Goal: Information Seeking & Learning: Learn about a topic

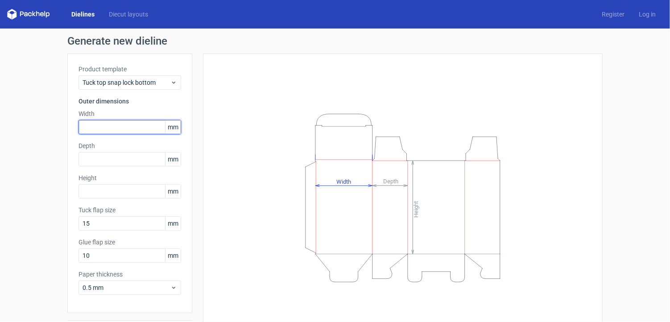
click at [104, 127] on input "text" at bounding box center [129, 127] width 103 height 14
type input "3"
click at [107, 161] on div "Depth mm" at bounding box center [129, 153] width 103 height 25
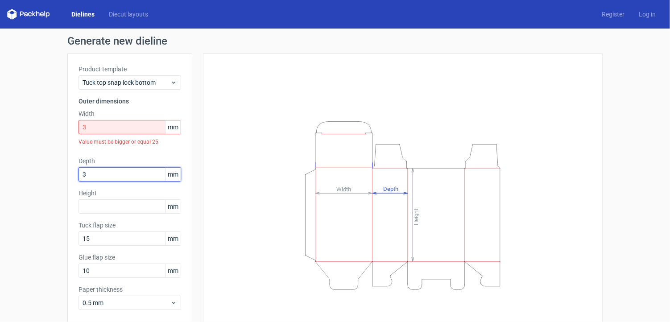
type input "3"
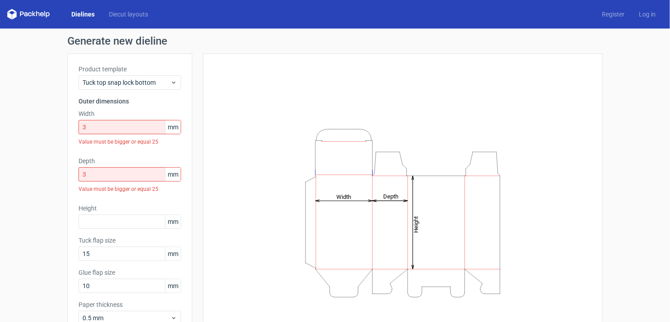
click at [170, 129] on span "mm" at bounding box center [173, 126] width 16 height 13
drag, startPoint x: 164, startPoint y: 127, endPoint x: 178, endPoint y: 127, distance: 14.3
click at [178, 127] on div "Product template Tuck top snap lock bottom Outer dimensions Width 3 mm Value mu…" at bounding box center [129, 198] width 125 height 290
click at [166, 127] on span "mm" at bounding box center [173, 126] width 16 height 13
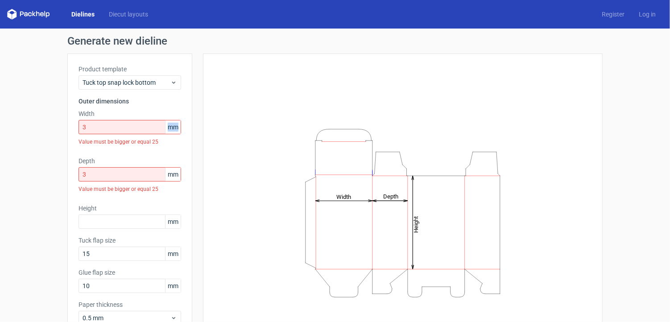
drag, startPoint x: 164, startPoint y: 127, endPoint x: 175, endPoint y: 127, distance: 10.7
click at [175, 127] on span "mm" at bounding box center [173, 126] width 16 height 13
click at [228, 144] on div "Height Depth Width" at bounding box center [402, 213] width 377 height 296
click at [165, 82] on span "Tuck top snap lock bottom" at bounding box center [126, 82] width 88 height 9
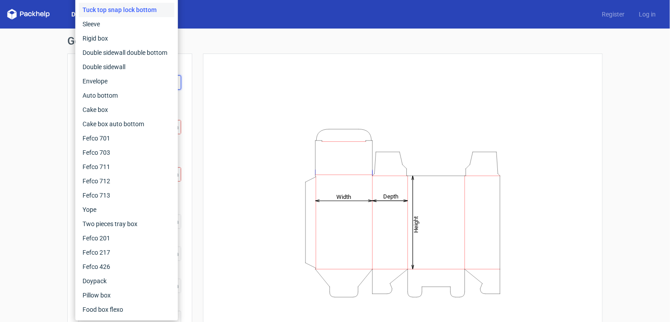
click at [294, 77] on div "Height Depth Width" at bounding box center [402, 213] width 377 height 296
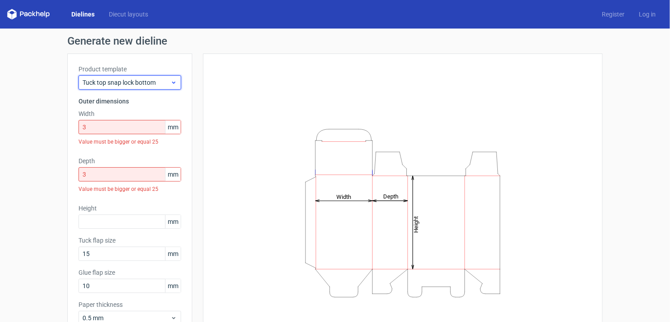
click at [171, 81] on icon at bounding box center [173, 82] width 7 height 7
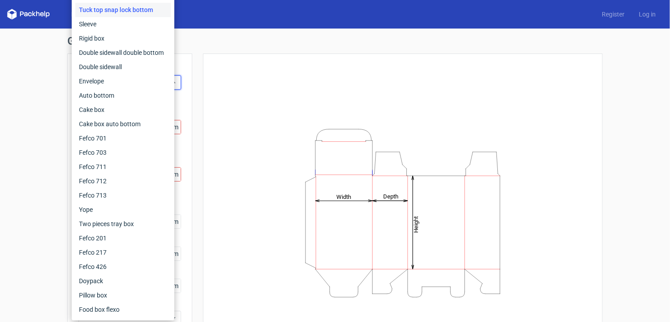
click at [230, 86] on div "Height Depth Width" at bounding box center [402, 213] width 377 height 296
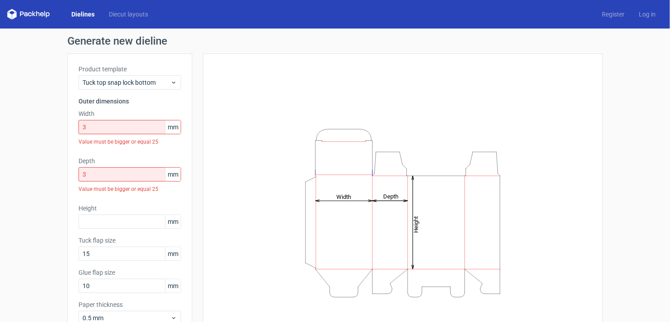
click at [77, 15] on link "Dielines" at bounding box center [82, 14] width 37 height 9
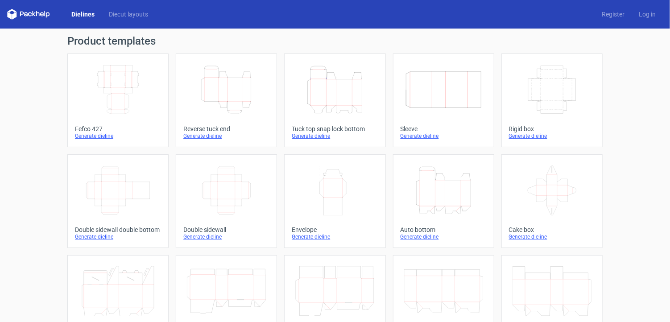
click at [307, 111] on icon "Height Depth Width" at bounding box center [334, 90] width 79 height 50
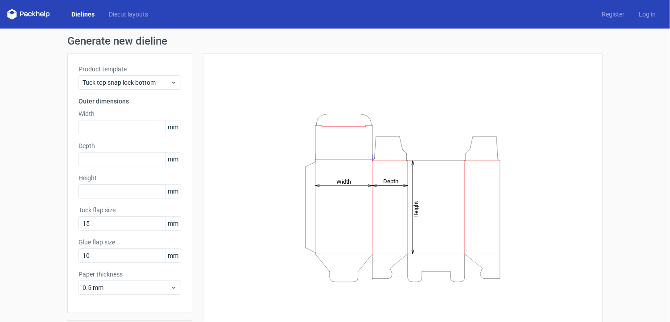
scroll to position [27, 0]
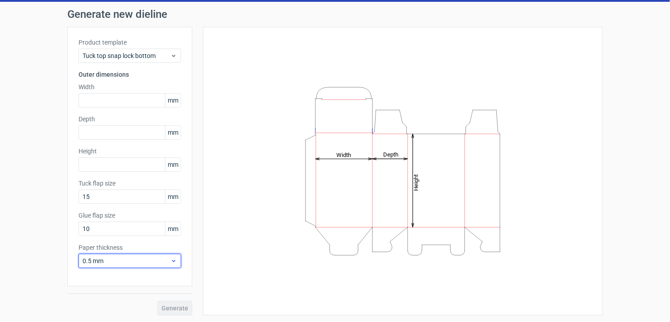
click at [153, 261] on span "0.5 mm" at bounding box center [126, 260] width 88 height 9
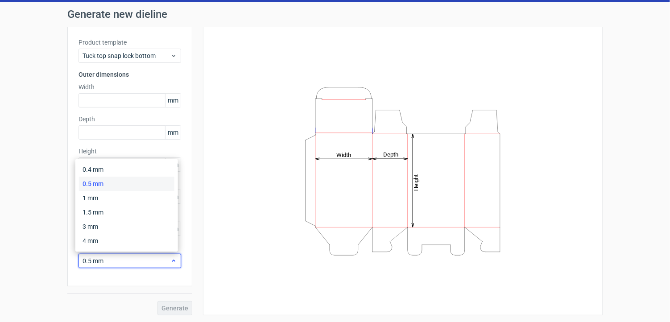
click at [153, 261] on span "0.5 mm" at bounding box center [126, 260] width 88 height 9
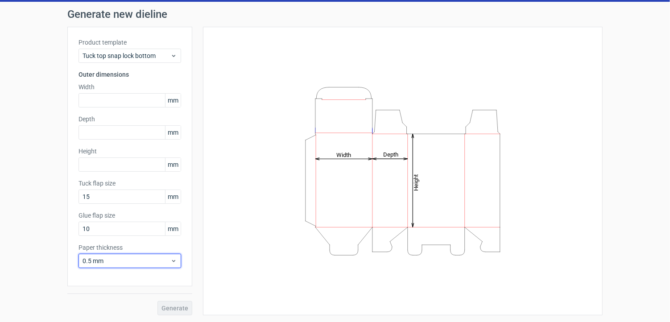
scroll to position [0, 0]
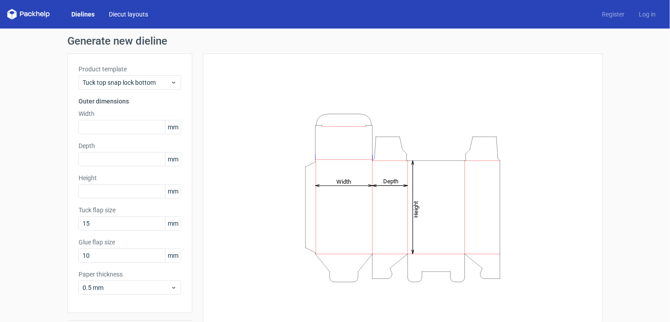
click at [115, 12] on link "Diecut layouts" at bounding box center [128, 14] width 53 height 9
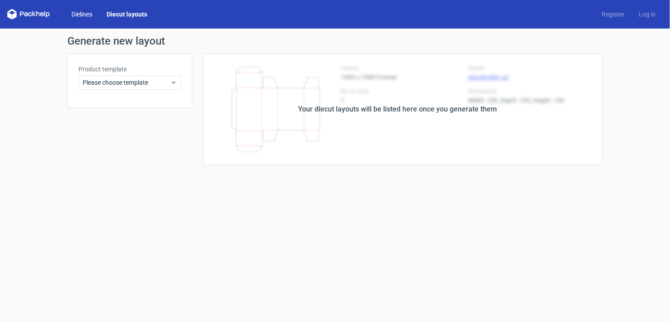
click at [76, 15] on link "Dielines" at bounding box center [81, 14] width 35 height 9
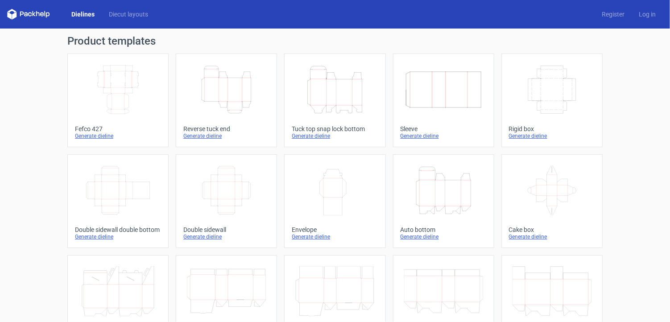
click at [30, 13] on icon at bounding box center [30, 14] width 4 height 4
click at [7, 13] on icon at bounding box center [28, 14] width 43 height 11
click at [37, 13] on icon at bounding box center [38, 13] width 4 height 5
click at [79, 13] on link "Dielines" at bounding box center [82, 14] width 37 height 9
click at [123, 16] on link "Diecut layouts" at bounding box center [128, 14] width 53 height 9
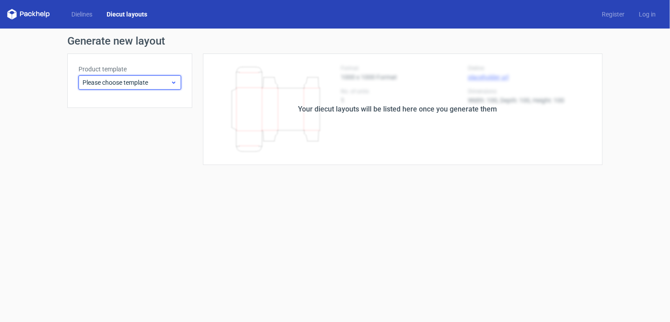
click at [165, 78] on span "Please choose template" at bounding box center [126, 82] width 88 height 9
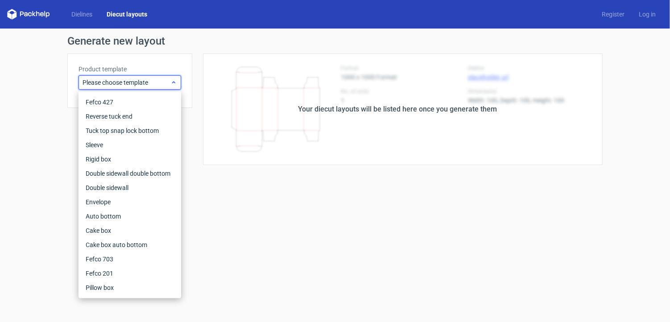
click at [177, 78] on div "Please choose template" at bounding box center [129, 82] width 103 height 14
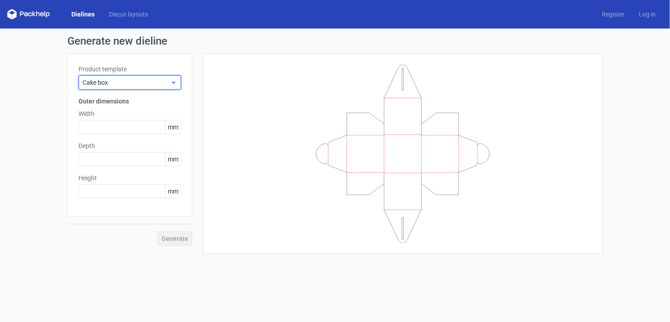
click at [178, 80] on div "Cake box" at bounding box center [129, 82] width 103 height 14
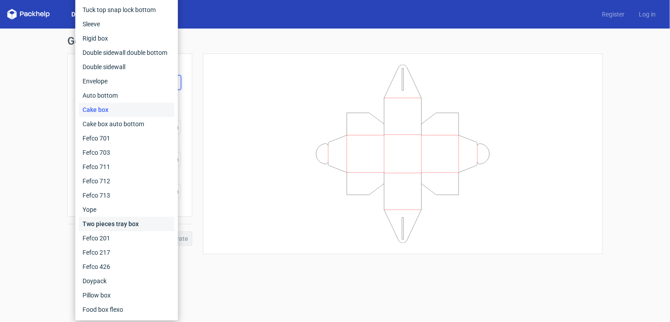
click at [137, 225] on div "Two pieces tray box" at bounding box center [126, 224] width 95 height 14
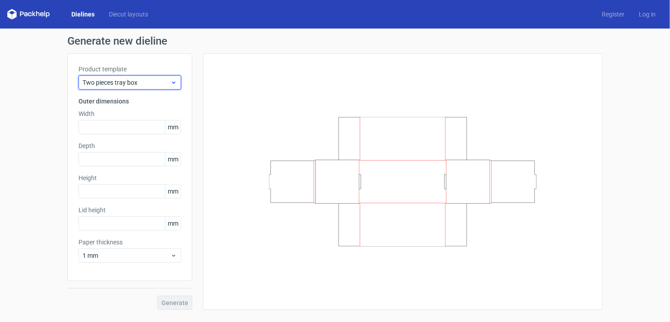
click at [174, 82] on icon at bounding box center [173, 82] width 7 height 7
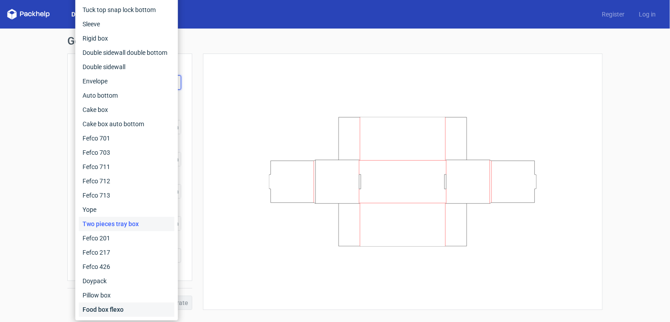
click at [105, 310] on div "Food box flexo" at bounding box center [126, 309] width 95 height 14
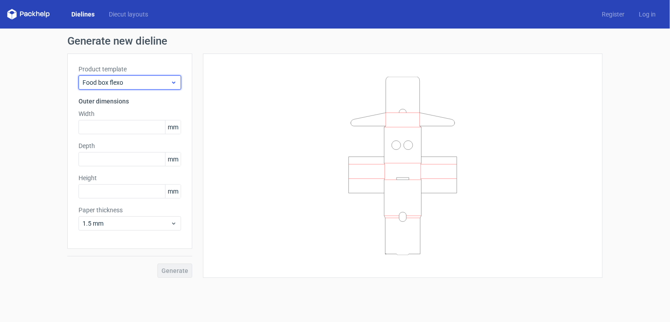
click at [164, 84] on span "Food box flexo" at bounding box center [126, 82] width 88 height 9
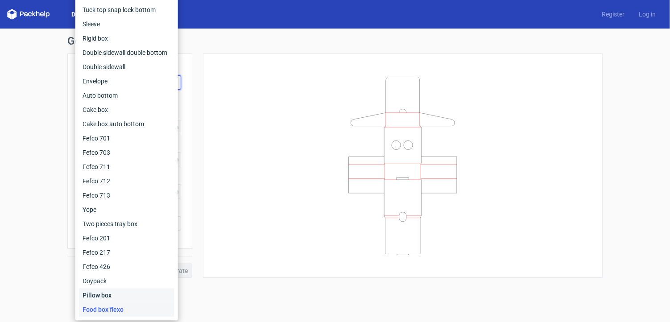
click at [127, 294] on div "Pillow box" at bounding box center [126, 295] width 95 height 14
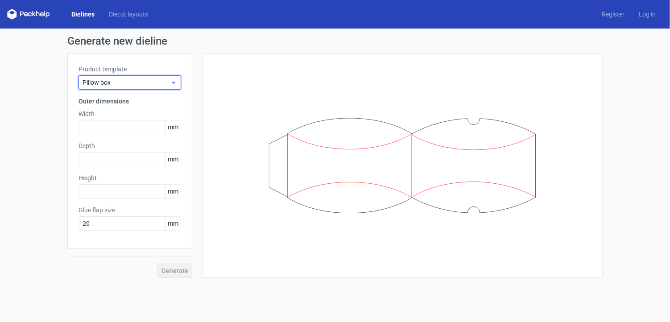
click at [168, 84] on span "Pillow box" at bounding box center [126, 82] width 88 height 9
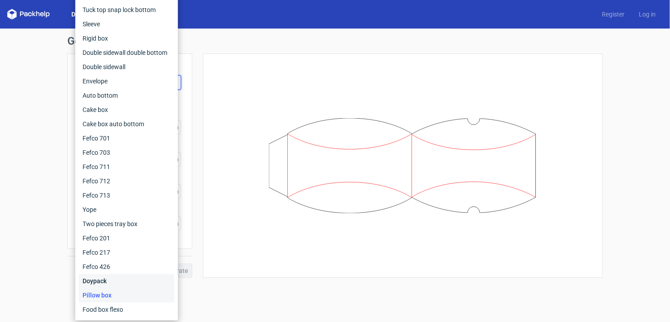
click at [108, 285] on div "Doypack" at bounding box center [126, 281] width 95 height 14
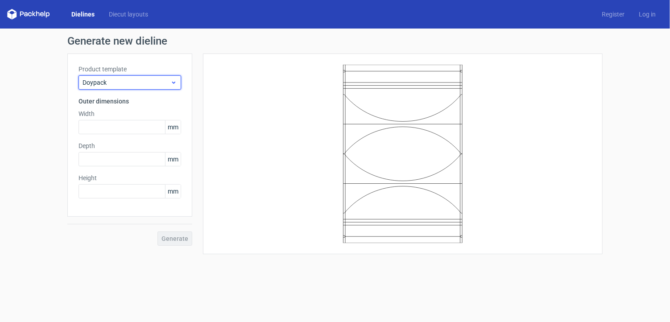
click at [170, 82] on icon at bounding box center [173, 82] width 7 height 7
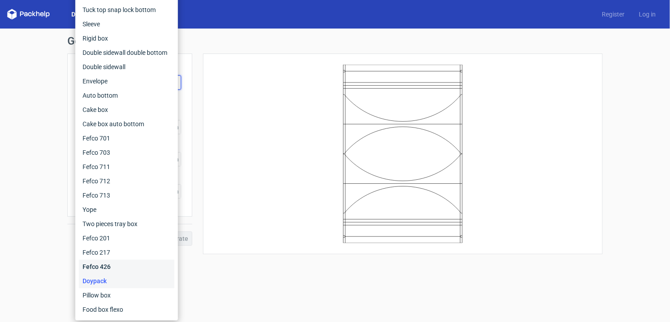
click at [126, 266] on div "Fefco 426" at bounding box center [126, 266] width 95 height 14
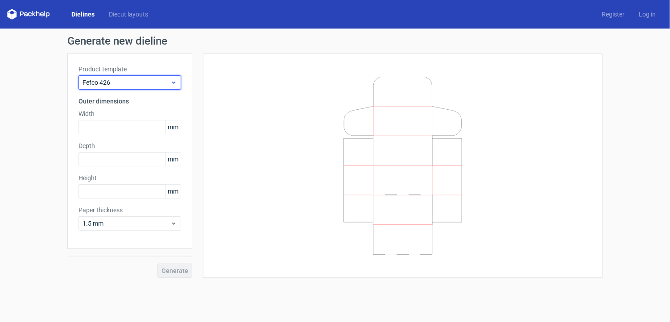
click at [173, 79] on icon at bounding box center [173, 82] width 7 height 7
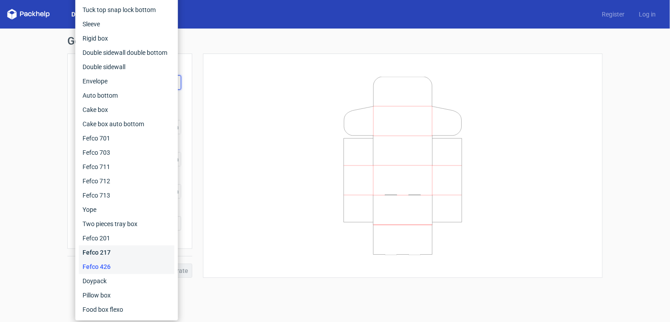
click at [118, 250] on div "Fefco 217" at bounding box center [126, 252] width 95 height 14
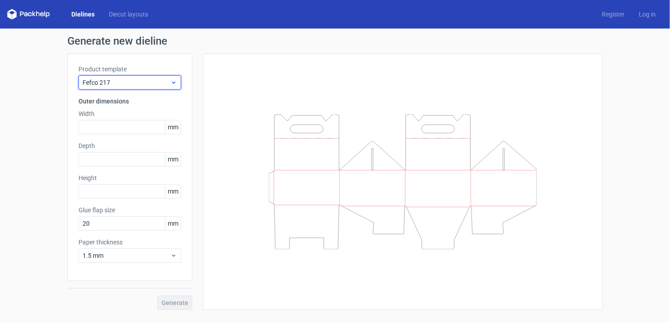
click at [169, 78] on span "Fefco 217" at bounding box center [126, 82] width 88 height 9
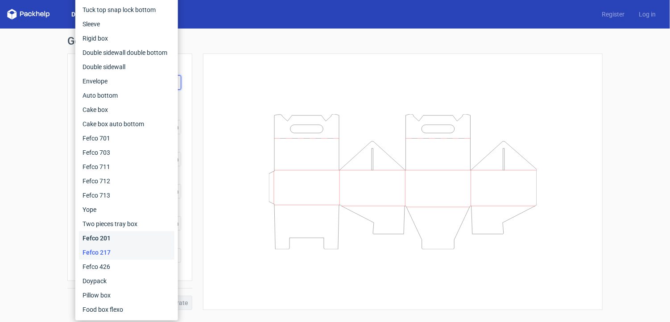
click at [136, 240] on div "Fefco 201" at bounding box center [126, 238] width 95 height 14
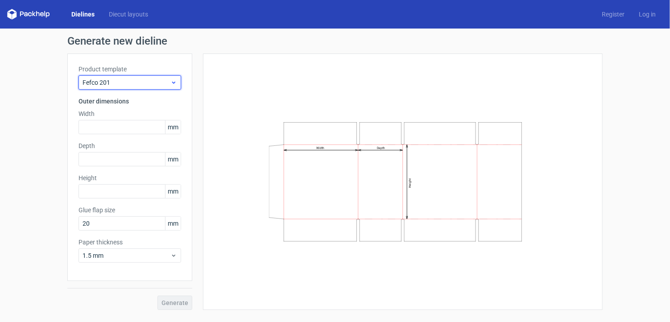
click at [174, 84] on icon at bounding box center [173, 82] width 7 height 7
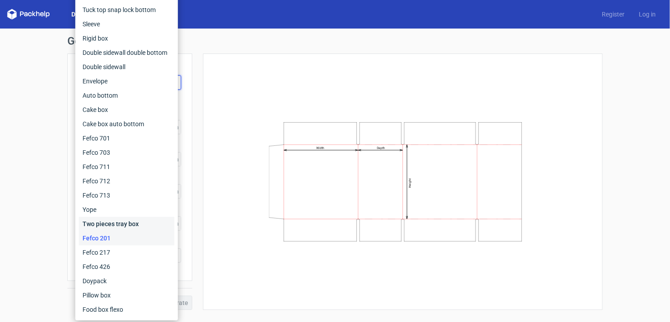
click at [144, 226] on div "Two pieces tray box" at bounding box center [126, 224] width 95 height 14
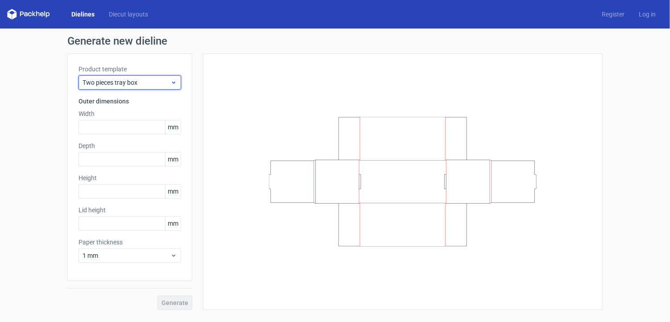
click at [171, 84] on icon at bounding box center [173, 82] width 7 height 7
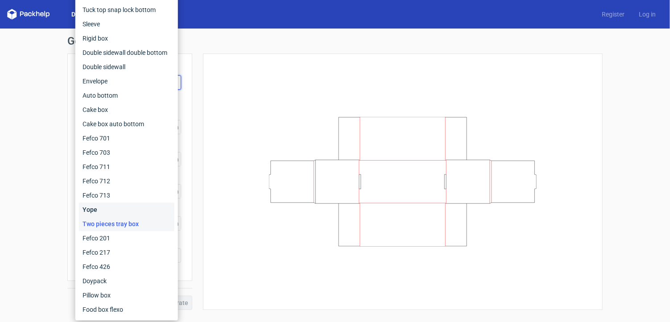
click at [131, 210] on div "Yope" at bounding box center [126, 209] width 95 height 14
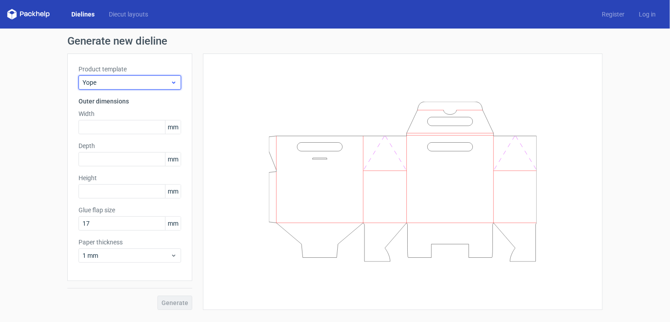
click at [173, 84] on icon at bounding box center [173, 82] width 7 height 7
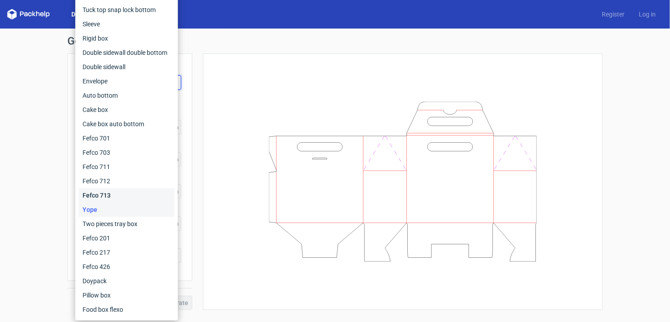
click at [134, 197] on div "Fefco 713" at bounding box center [126, 195] width 95 height 14
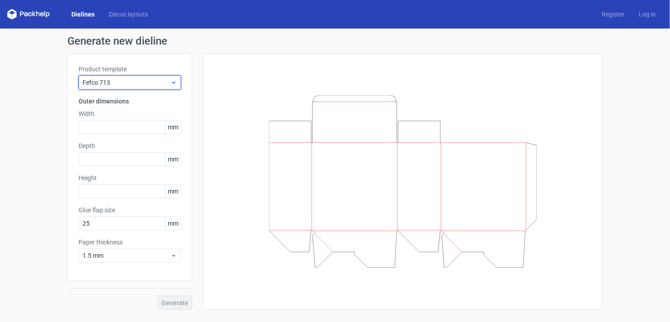
click at [169, 84] on span "Fefco 713" at bounding box center [126, 82] width 88 height 9
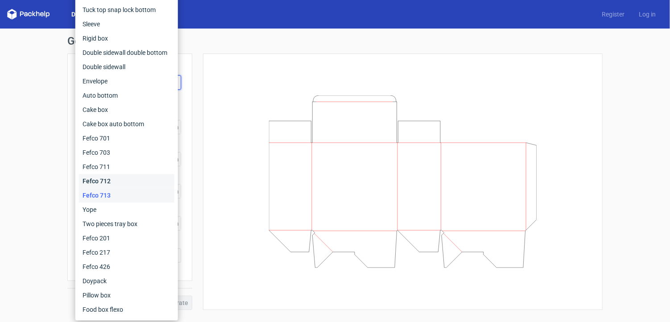
click at [128, 184] on div "Fefco 712" at bounding box center [126, 181] width 95 height 14
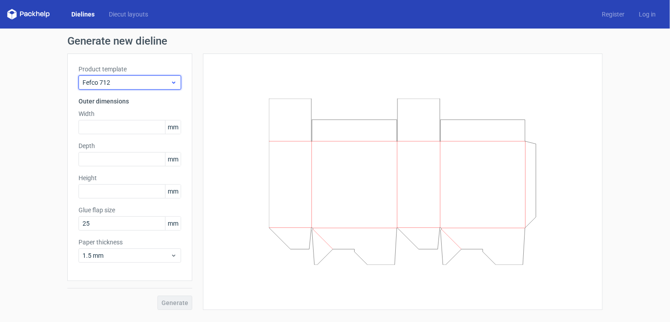
click at [172, 79] on icon at bounding box center [173, 82] width 7 height 7
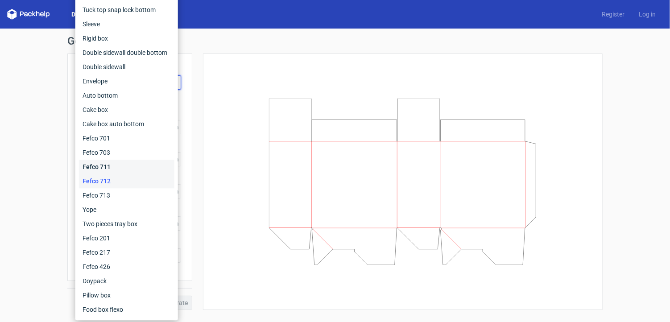
click at [131, 171] on div "Fefco 711" at bounding box center [126, 167] width 95 height 14
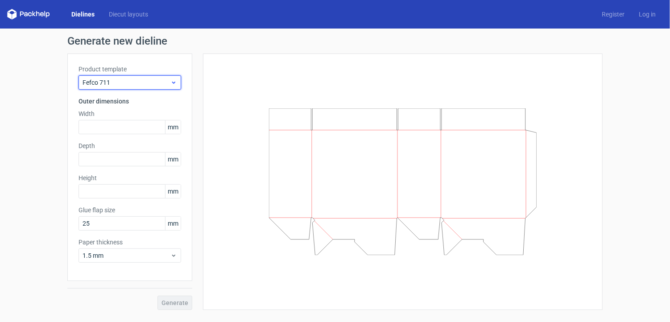
click at [165, 83] on span "Fefco 711" at bounding box center [126, 82] width 88 height 9
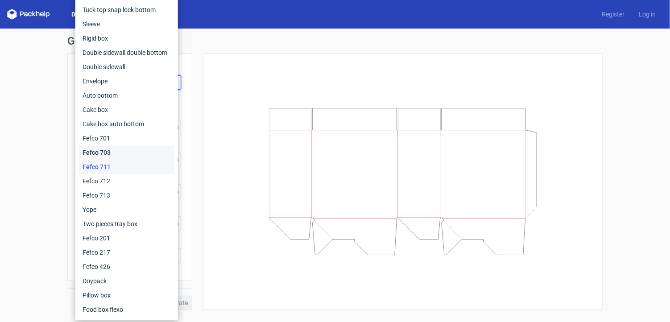
click at [145, 148] on div "Fefco 703" at bounding box center [126, 152] width 95 height 14
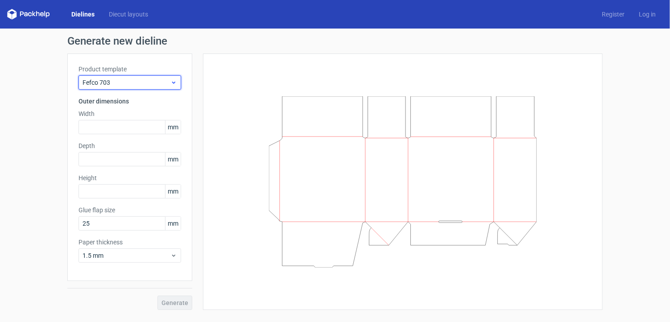
click at [173, 80] on icon at bounding box center [173, 82] width 7 height 7
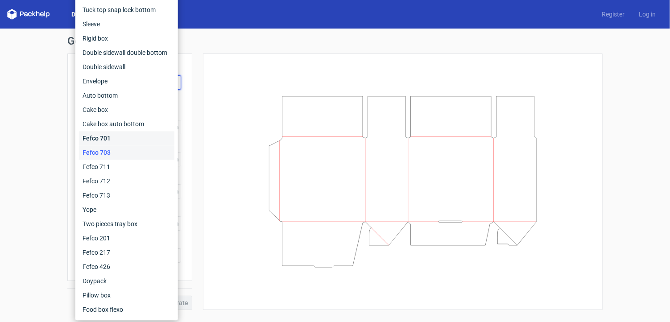
click at [127, 141] on div "Fefco 701" at bounding box center [126, 138] width 95 height 14
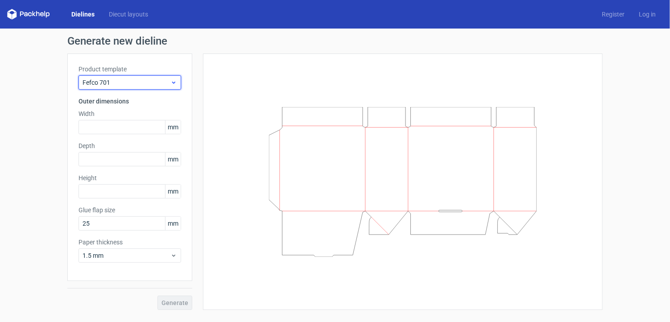
click at [168, 86] on span "Fefco 701" at bounding box center [126, 82] width 88 height 9
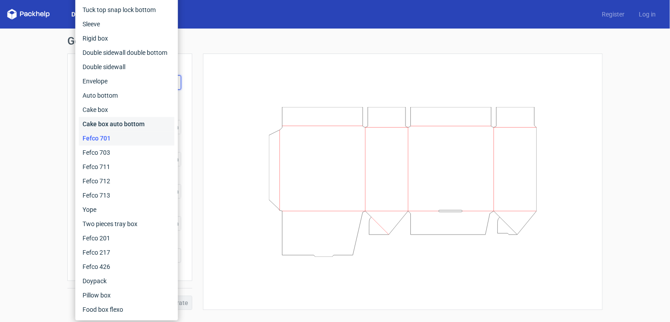
click at [155, 122] on div "Cake box auto bottom" at bounding box center [126, 124] width 95 height 14
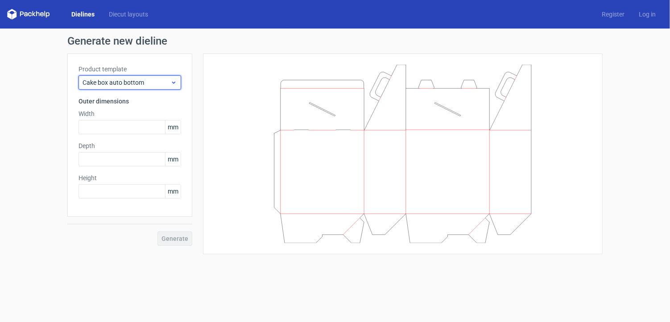
click at [175, 80] on icon at bounding box center [173, 82] width 7 height 7
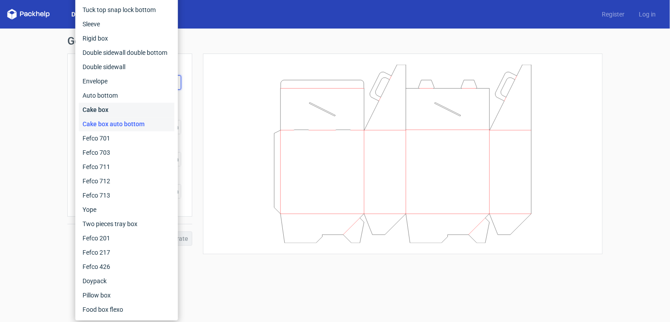
click at [142, 104] on div "Cake box" at bounding box center [126, 110] width 95 height 14
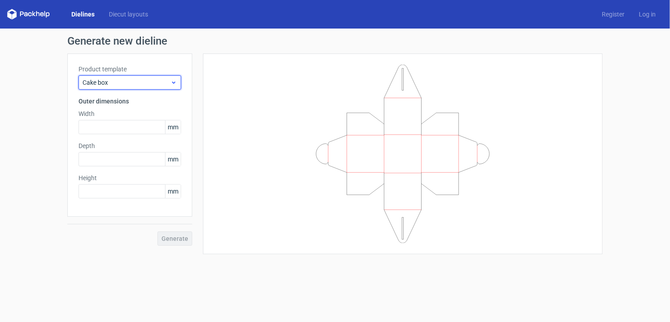
click at [159, 80] on span "Cake box" at bounding box center [126, 82] width 88 height 9
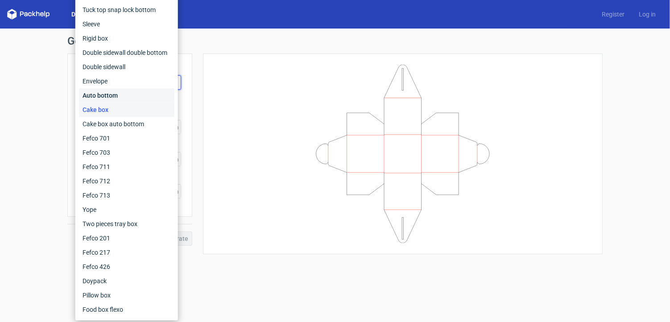
click at [146, 100] on div "Auto bottom" at bounding box center [126, 95] width 95 height 14
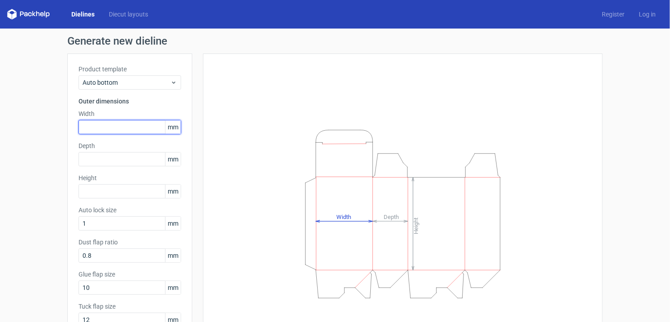
click at [146, 123] on input "text" at bounding box center [129, 127] width 103 height 14
click at [169, 130] on span "mm" at bounding box center [173, 126] width 16 height 13
drag, startPoint x: 164, startPoint y: 127, endPoint x: 178, endPoint y: 127, distance: 13.8
click at [178, 127] on div "Product template Auto bottom Outer dimensions Width mm Depth mm Height mm Auto …" at bounding box center [129, 199] width 125 height 292
click at [167, 127] on span "mm" at bounding box center [173, 126] width 16 height 13
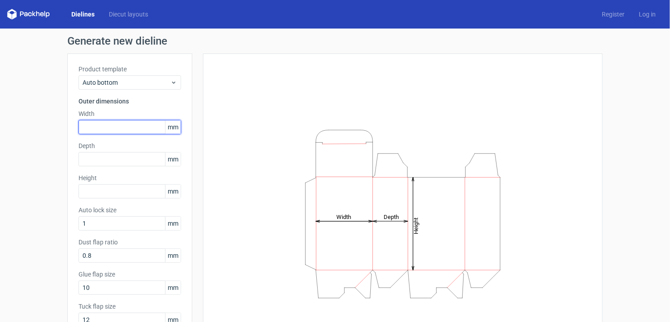
click at [106, 127] on input "text" at bounding box center [129, 127] width 103 height 14
click at [84, 128] on input "762" at bounding box center [129, 127] width 103 height 14
click at [87, 129] on input "762" at bounding box center [129, 127] width 103 height 14
click at [87, 127] on input "762" at bounding box center [129, 127] width 103 height 14
click at [91, 129] on input "762" at bounding box center [129, 127] width 103 height 14
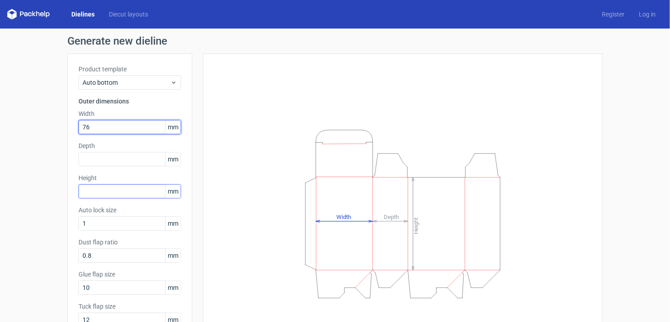
type input "76"
click at [112, 190] on input "text" at bounding box center [129, 191] width 103 height 14
type input "889"
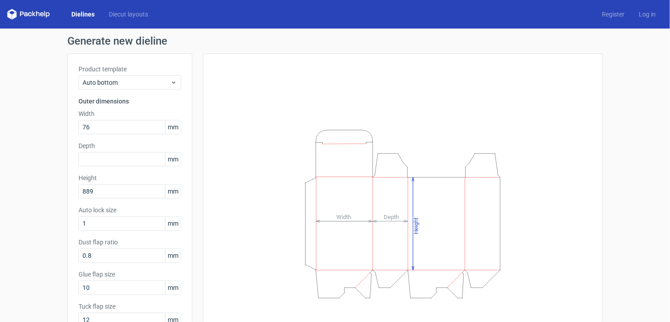
click at [322, 194] on icon "Height Depth Width" at bounding box center [402, 214] width 267 height 178
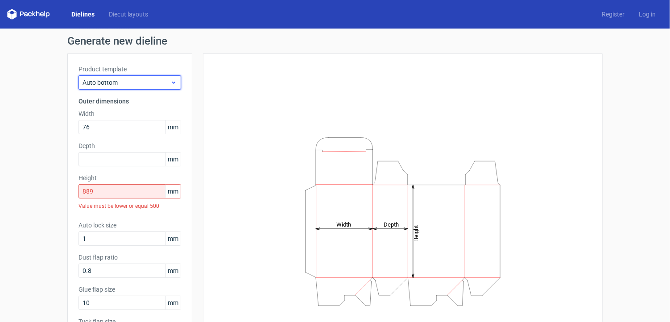
click at [155, 78] on span "Auto bottom" at bounding box center [126, 82] width 88 height 9
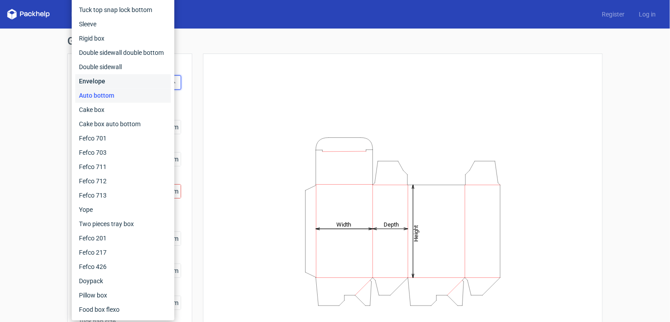
click at [138, 84] on div "Envelope" at bounding box center [122, 81] width 95 height 14
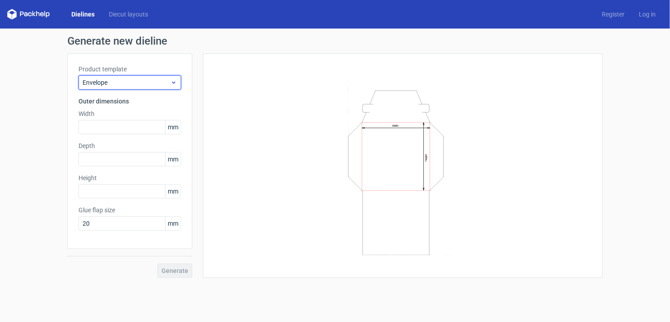
click at [144, 83] on span "Envelope" at bounding box center [126, 82] width 88 height 9
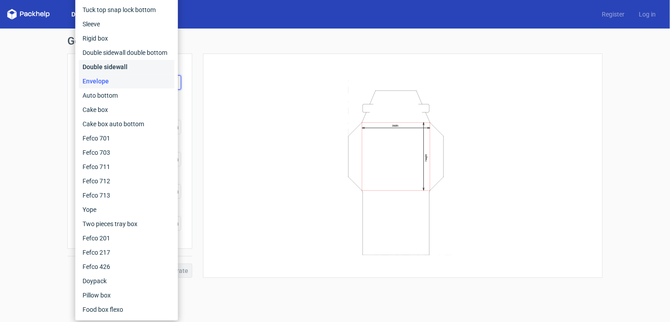
click at [144, 71] on div "Double sidewall" at bounding box center [126, 67] width 95 height 14
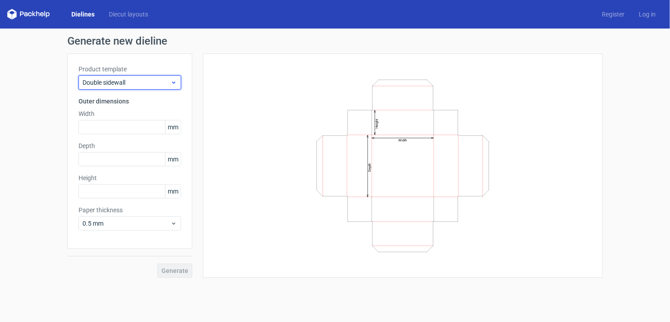
click at [157, 79] on span "Double sidewall" at bounding box center [126, 82] width 88 height 9
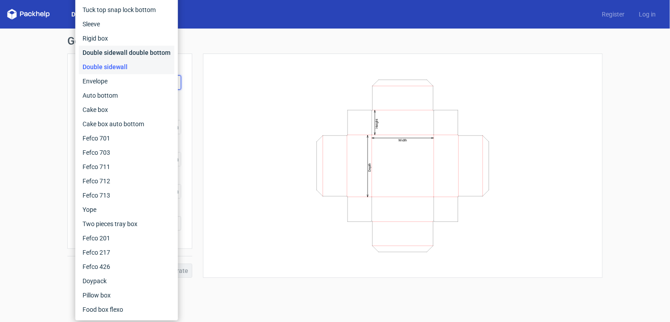
click at [145, 56] on div "Double sidewall double bottom" at bounding box center [126, 52] width 95 height 14
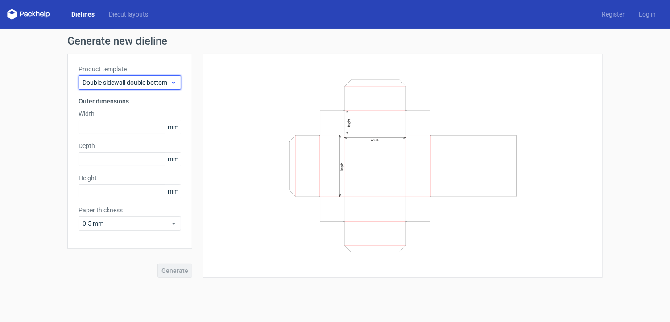
click at [173, 81] on icon at bounding box center [173, 82] width 7 height 7
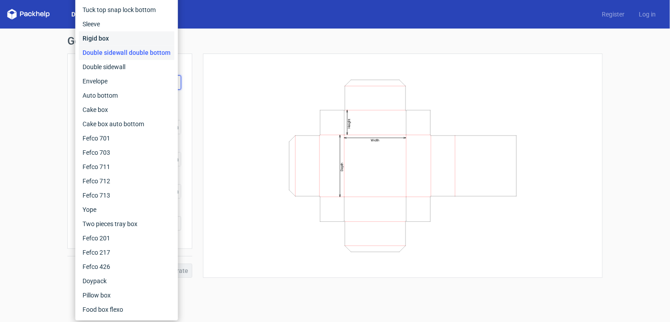
click at [158, 39] on div "Rigid box" at bounding box center [126, 38] width 95 height 14
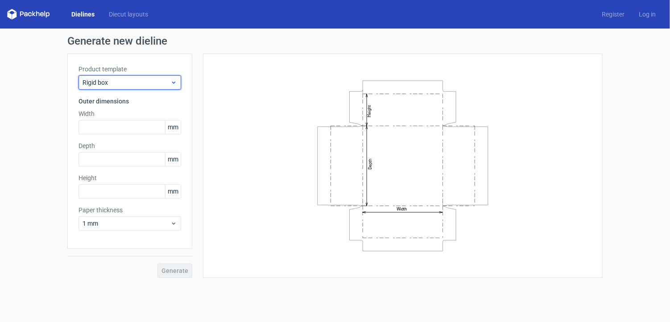
click at [175, 82] on use at bounding box center [173, 83] width 3 height 2
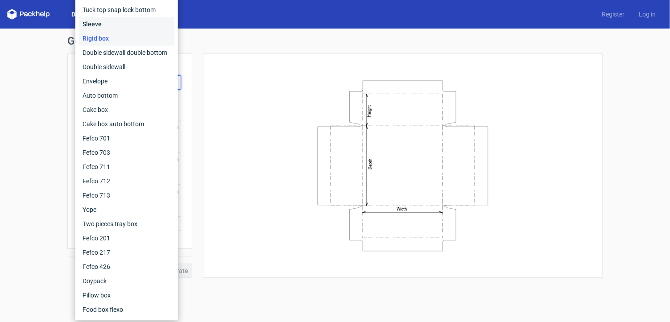
click at [137, 28] on div "Sleeve" at bounding box center [126, 24] width 95 height 14
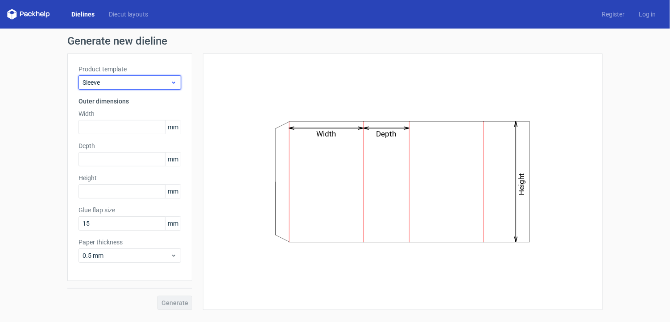
click at [162, 86] on span "Sleeve" at bounding box center [126, 82] width 88 height 9
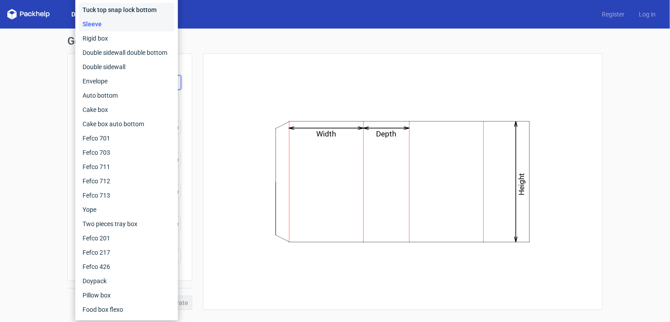
click at [129, 12] on div "Tuck top snap lock bottom" at bounding box center [126, 10] width 95 height 14
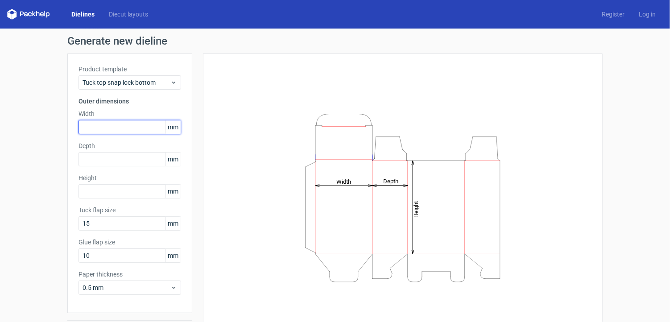
click at [127, 130] on input "text" at bounding box center [129, 127] width 103 height 14
type input "76"
